Goal: Communication & Community: Participate in discussion

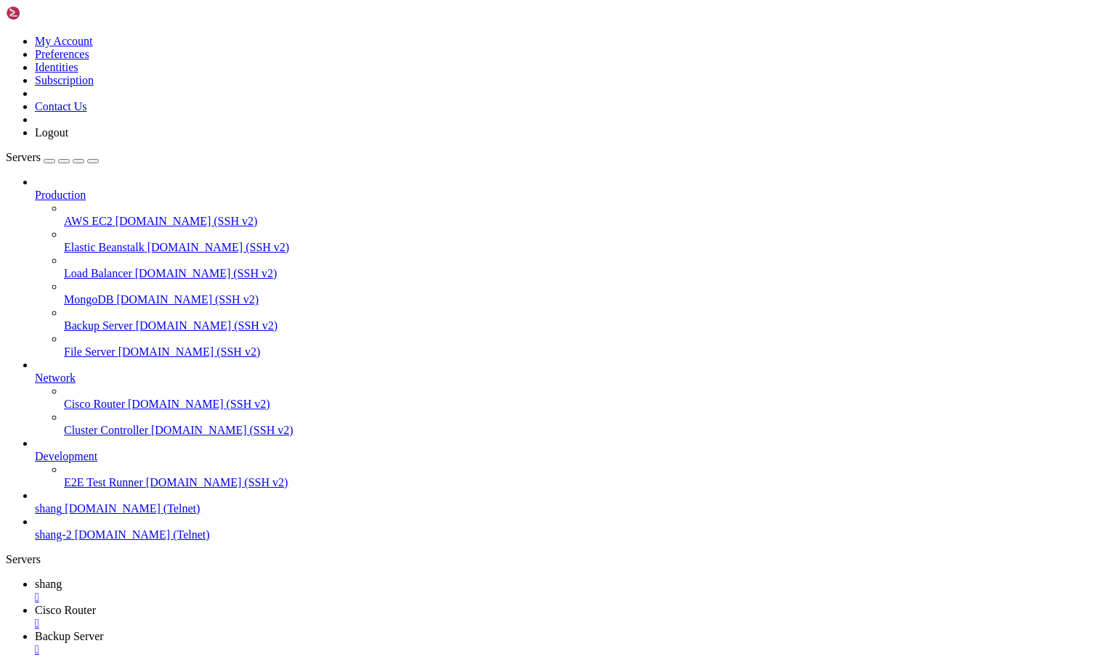
scroll to position [13431, 0]
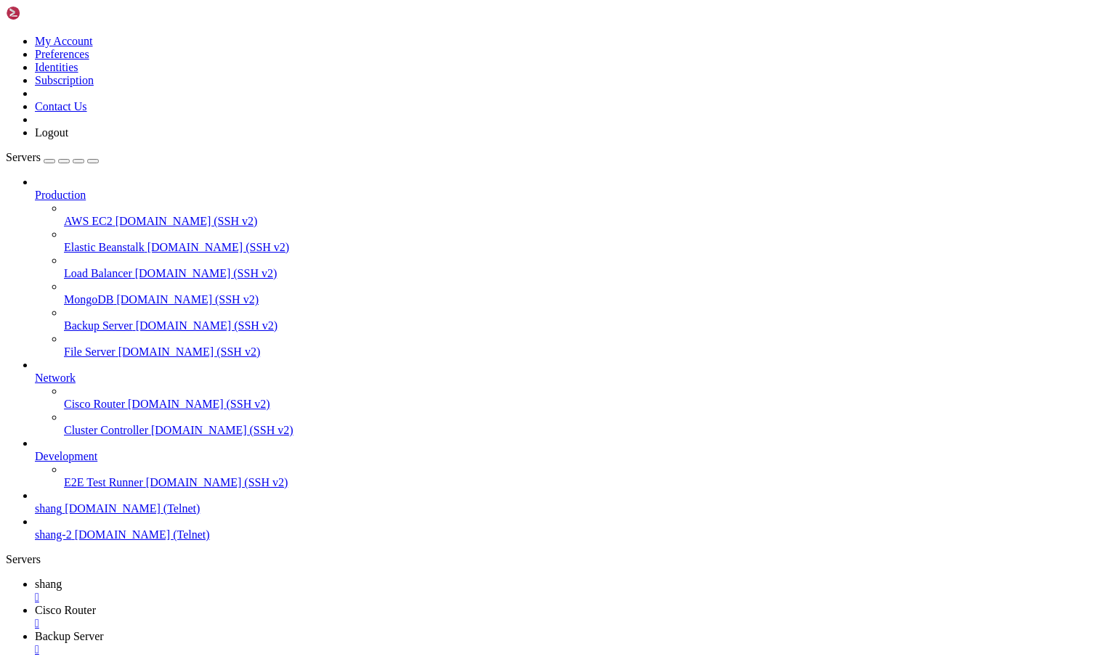
scroll to position [15129, 0]
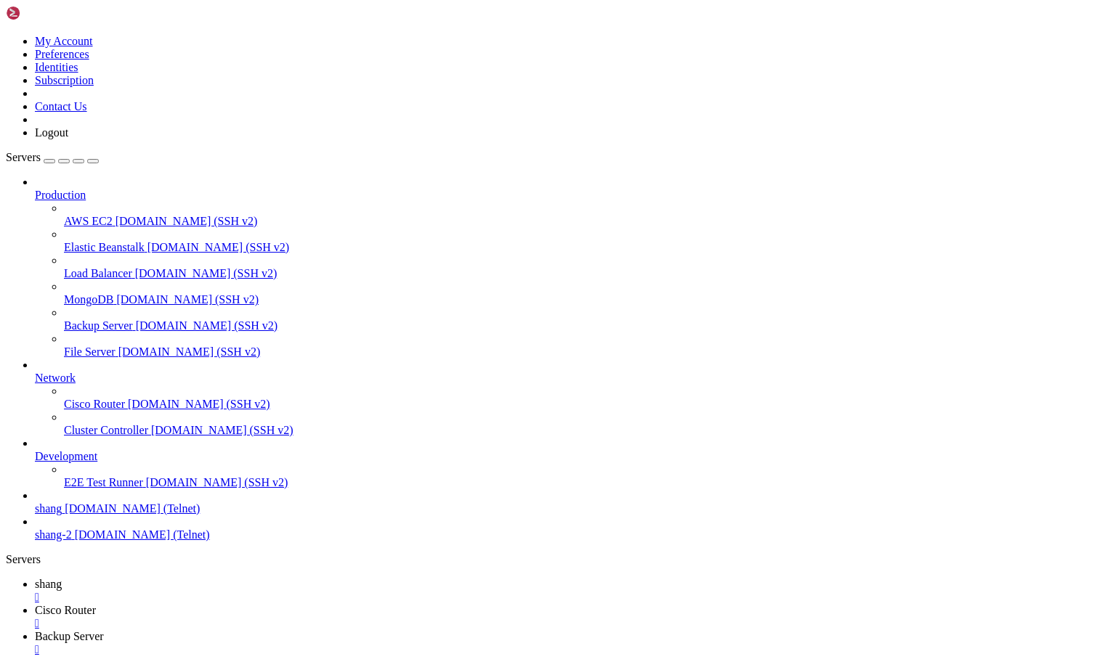
drag, startPoint x: 930, startPoint y: 1483, endPoint x: 1113, endPoint y: 1548, distance: 193.4
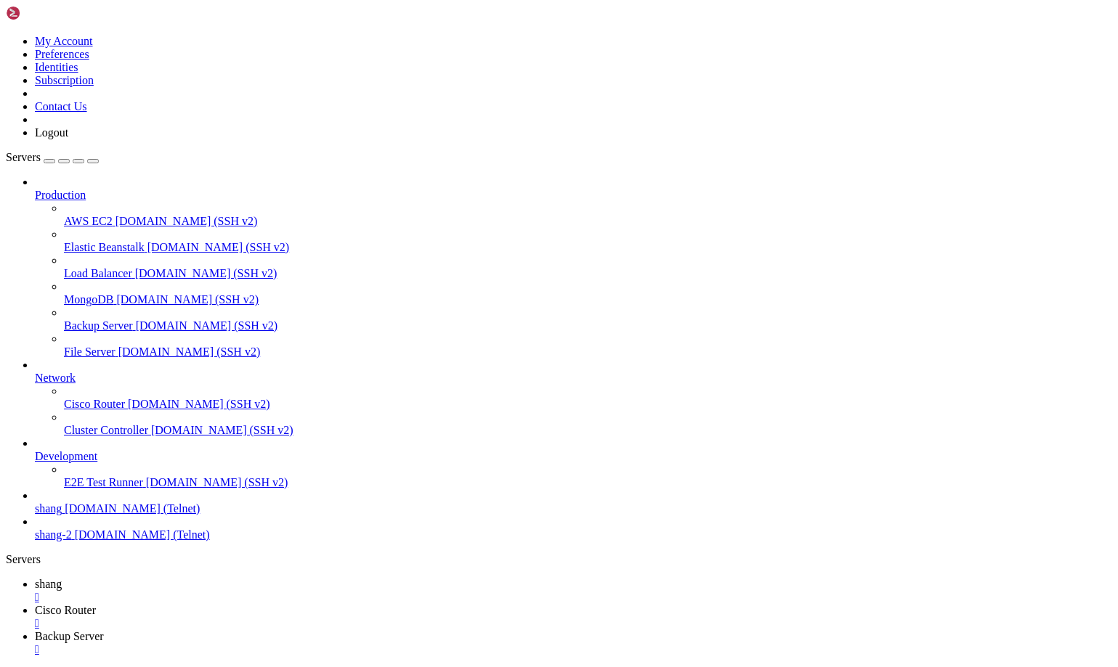
scroll to position [17810, 0]
drag, startPoint x: 43, startPoint y: 1435, endPoint x: 90, endPoint y: 1434, distance: 47.2
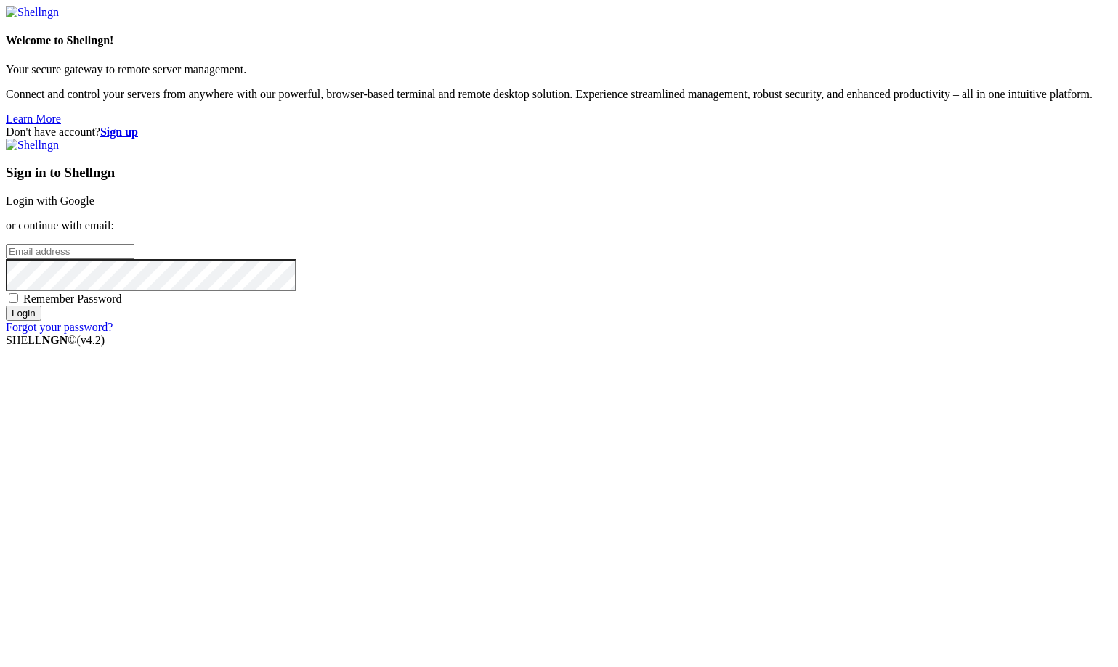
click at [94, 207] on link "Login with Google" at bounding box center [50, 201] width 89 height 12
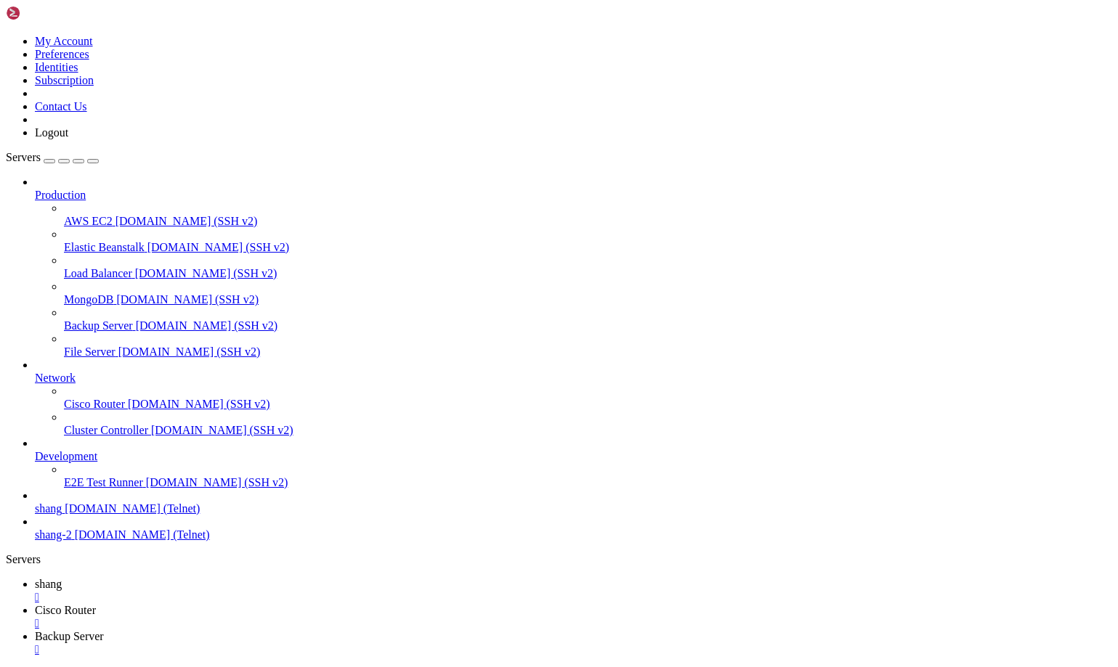
click at [62, 578] on span "shang" at bounding box center [48, 584] width 27 height 12
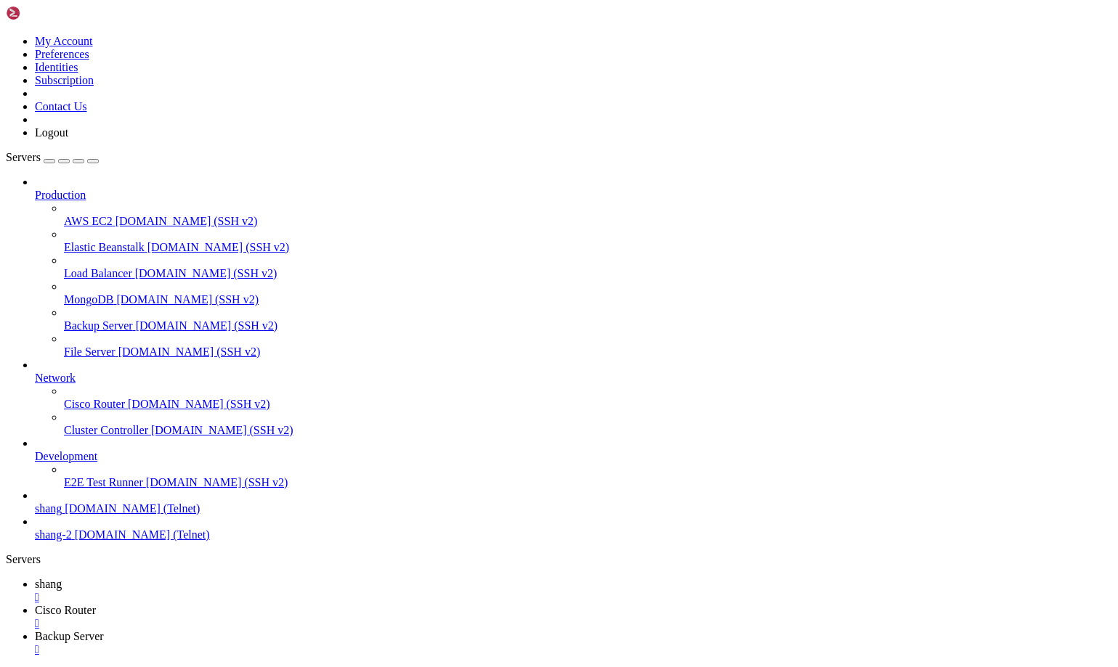
scroll to position [21132, 0]
